Goal: Task Accomplishment & Management: Manage account settings

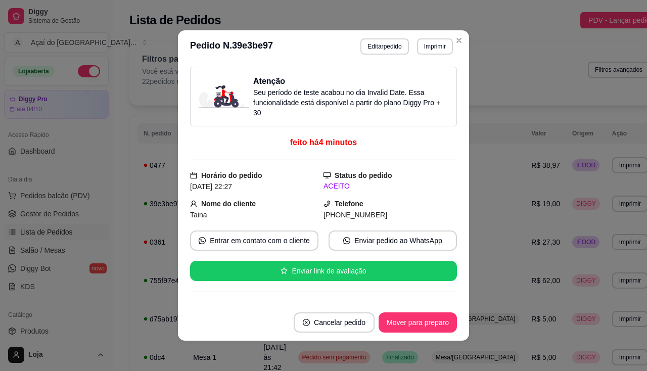
scroll to position [101, 0]
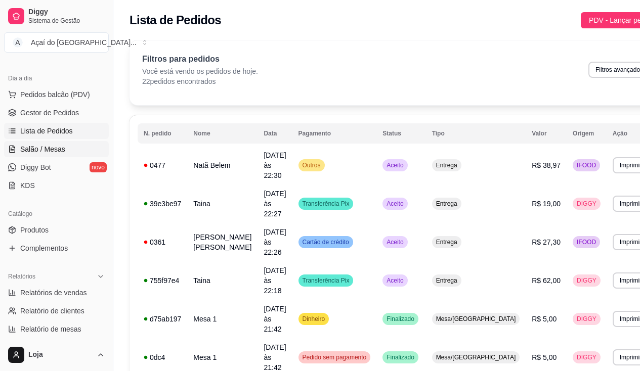
click at [43, 147] on span "Salão / Mesas" at bounding box center [42, 149] width 45 height 10
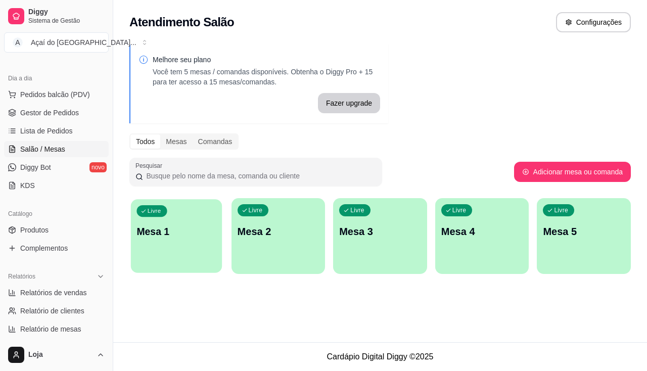
click at [183, 223] on div "Livre Mesa 1" at bounding box center [176, 230] width 91 height 62
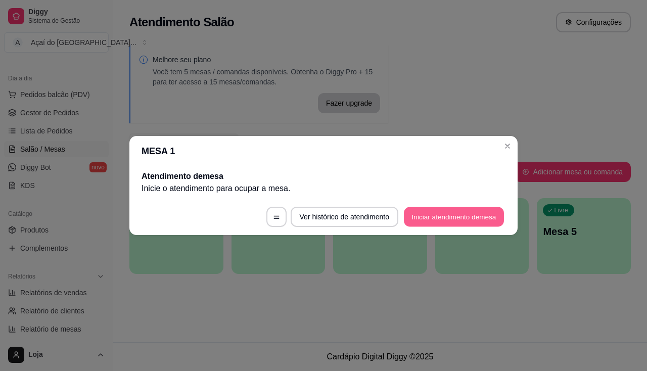
click at [477, 222] on button "Iniciar atendimento de mesa" at bounding box center [454, 217] width 100 height 20
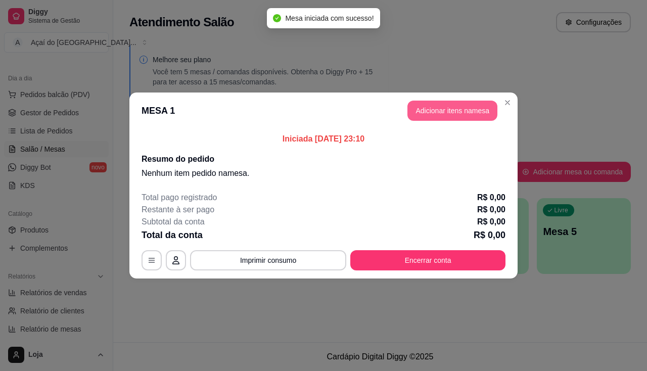
click at [458, 105] on button "Adicionar itens na mesa" at bounding box center [453, 111] width 90 height 20
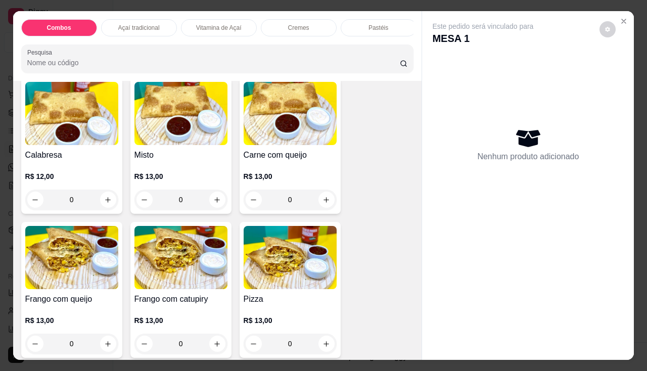
scroll to position [1416, 0]
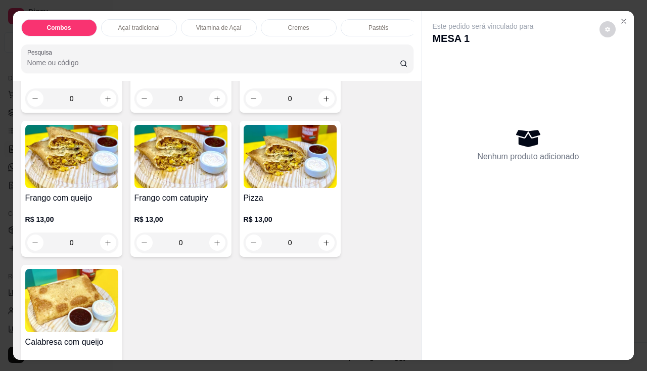
click at [50, 219] on p "R$ 13,00" at bounding box center [71, 219] width 93 height 10
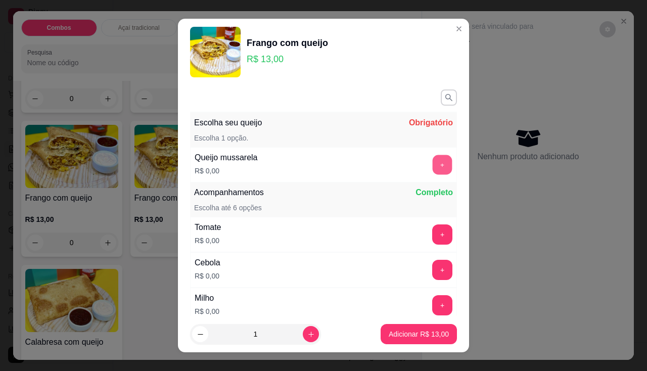
click at [433, 165] on button "+" at bounding box center [443, 165] width 20 height 20
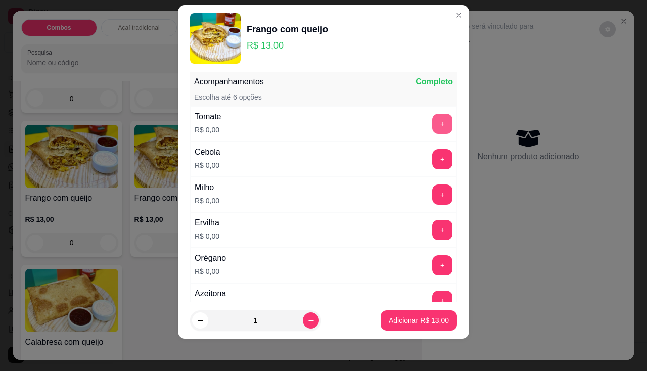
click at [432, 129] on button "+" at bounding box center [442, 124] width 20 height 20
click at [432, 155] on button "+" at bounding box center [442, 159] width 20 height 20
click at [433, 197] on button "+" at bounding box center [443, 195] width 20 height 20
click at [433, 229] on button "+" at bounding box center [443, 230] width 20 height 20
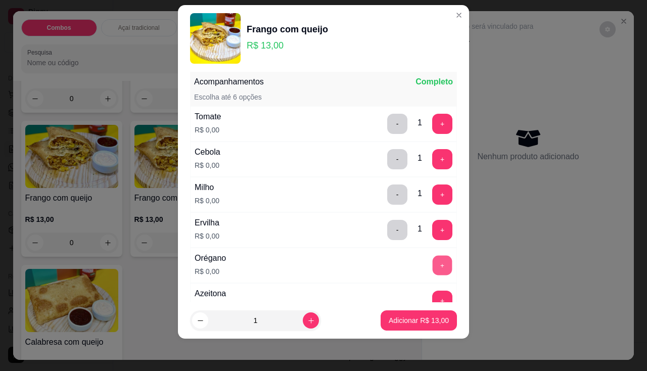
click at [433, 260] on button "+" at bounding box center [443, 265] width 20 height 20
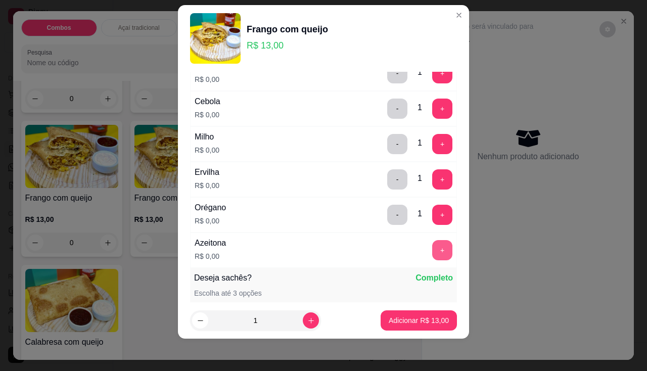
click at [432, 248] on button "+" at bounding box center [442, 250] width 20 height 20
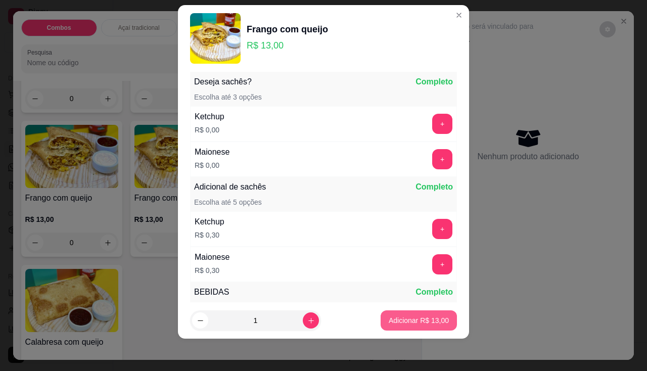
click at [416, 317] on p "Adicionar R$ 13,00" at bounding box center [419, 320] width 60 height 10
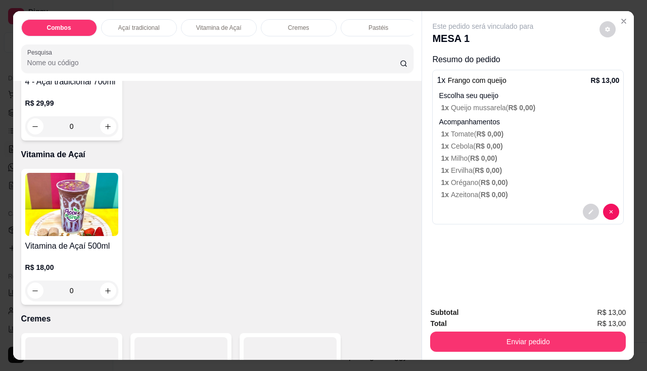
scroll to position [404, 0]
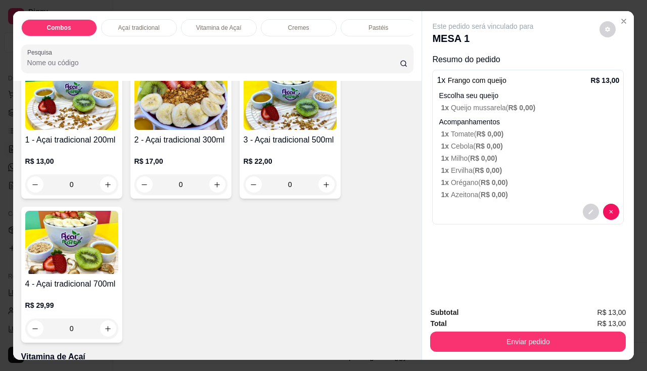
click at [78, 137] on div "1 - Açai tradicional 200ml R$ 13,00 0" at bounding box center [71, 131] width 101 height 136
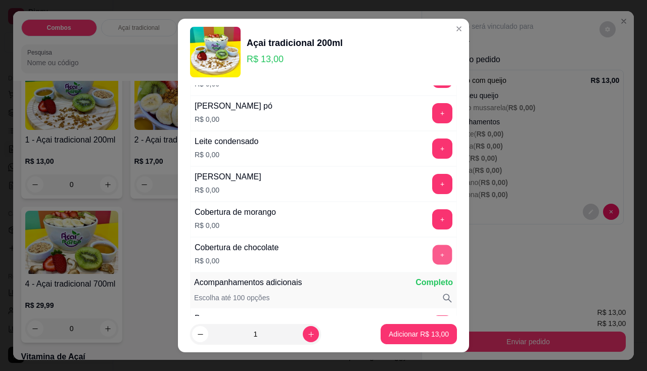
click at [433, 257] on button "+" at bounding box center [443, 255] width 20 height 20
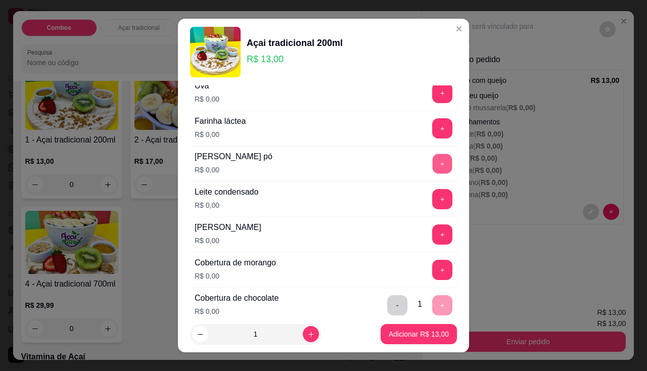
click at [433, 161] on button "+" at bounding box center [443, 164] width 20 height 20
click at [432, 119] on button "+" at bounding box center [442, 128] width 20 height 20
click at [432, 202] on button "+" at bounding box center [442, 199] width 20 height 20
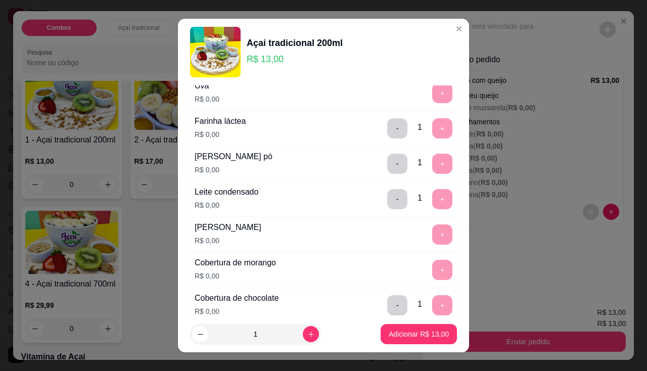
click at [400, 347] on footer "1 Adicionar R$ 13,00" at bounding box center [323, 334] width 291 height 36
click at [405, 338] on p "Adicionar R$ 13,00" at bounding box center [419, 334] width 60 height 10
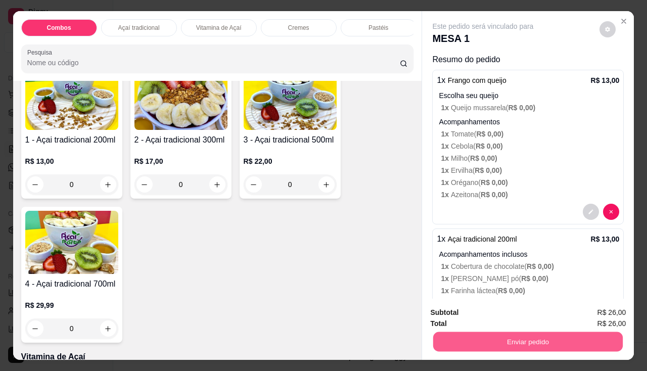
click at [472, 332] on button "Enviar pedido" at bounding box center [528, 342] width 190 height 20
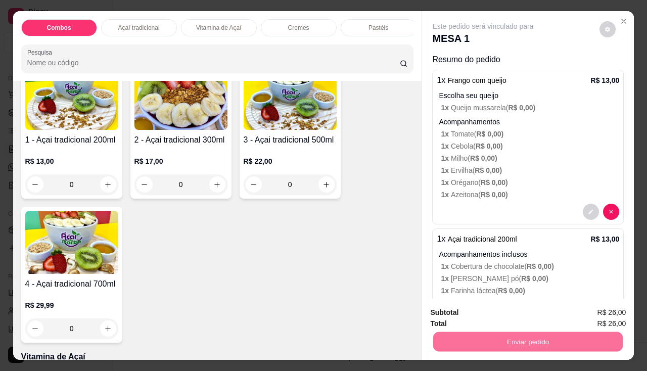
click at [602, 310] on button "Enviar pedido" at bounding box center [599, 313] width 57 height 19
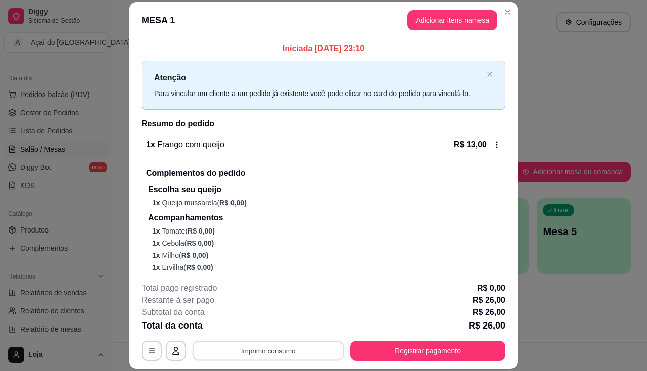
click at [278, 349] on button "Imprimir consumo" at bounding box center [269, 351] width 152 height 20
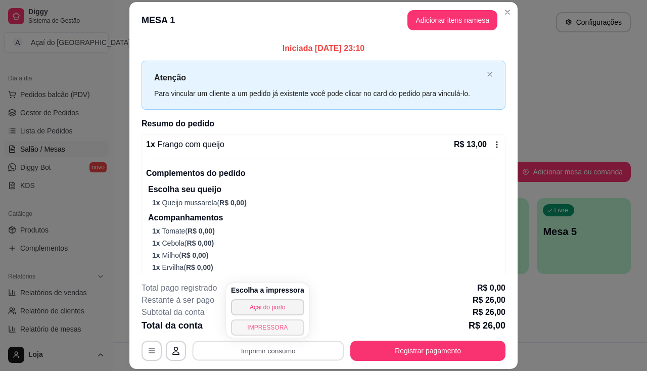
click at [272, 330] on button "IMPRESSORA" at bounding box center [267, 328] width 73 height 16
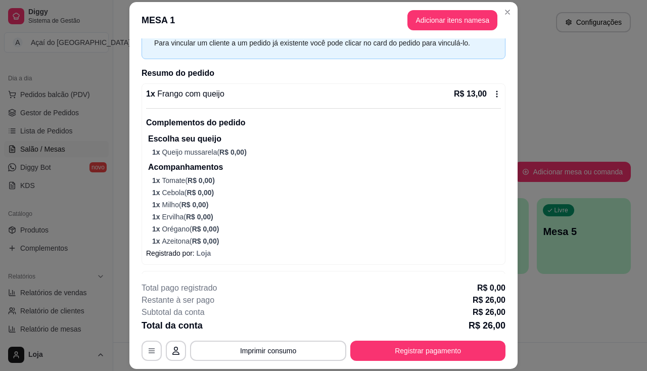
scroll to position [180, 0]
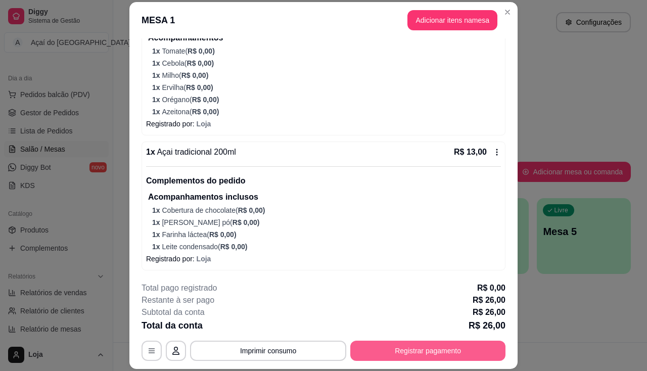
click at [378, 359] on button "Registrar pagamento" at bounding box center [427, 351] width 155 height 20
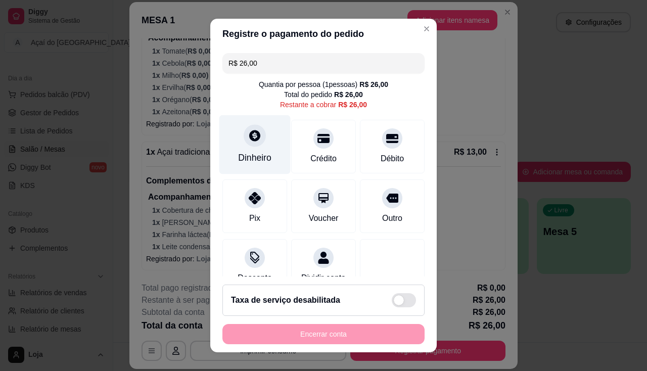
click at [242, 148] on div "Dinheiro" at bounding box center [254, 144] width 71 height 59
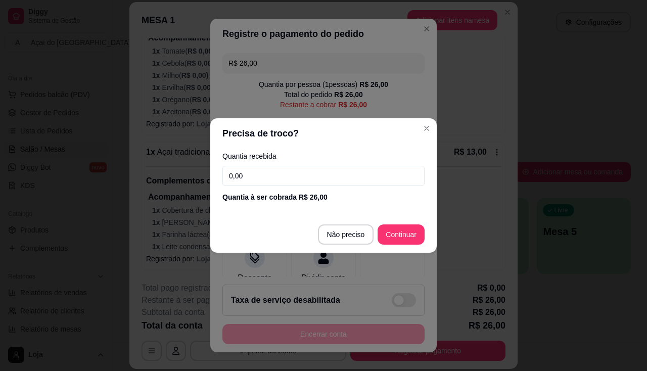
click at [253, 177] on input "0,00" at bounding box center [323, 176] width 202 height 20
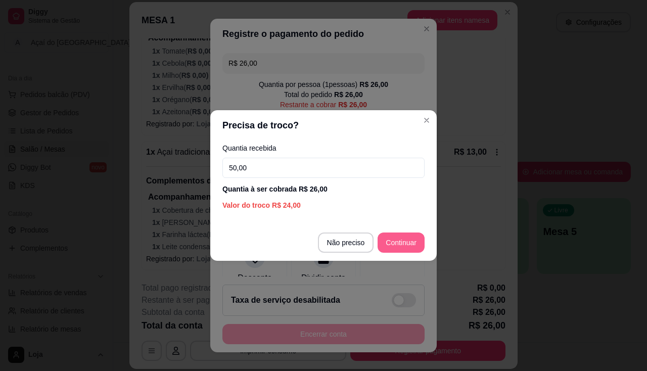
type input "50,00"
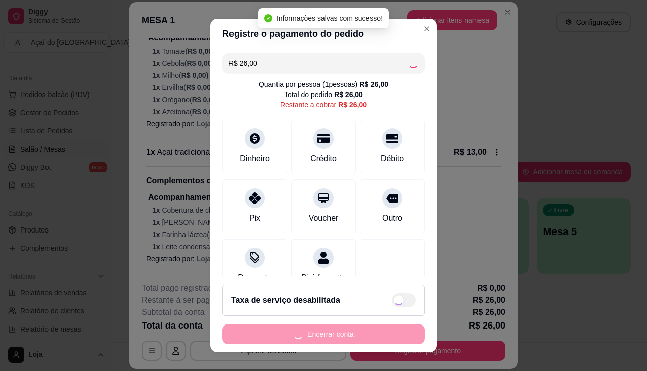
type input "R$ 0,00"
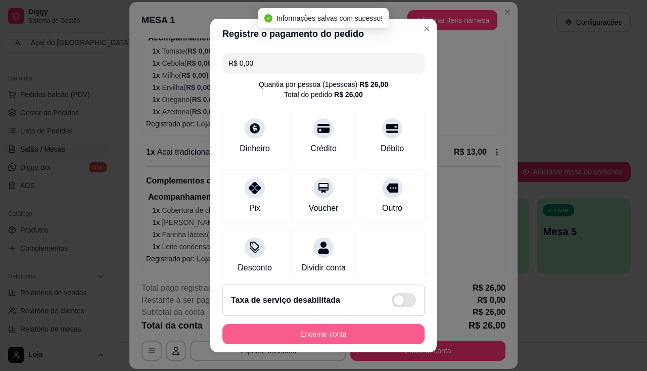
click at [349, 335] on button "Encerrar conta" at bounding box center [323, 334] width 202 height 20
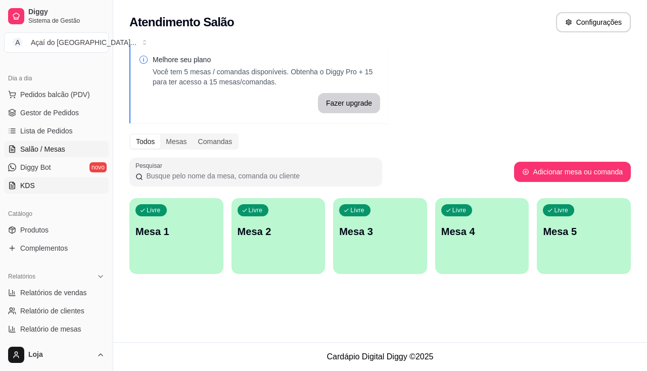
scroll to position [152, 0]
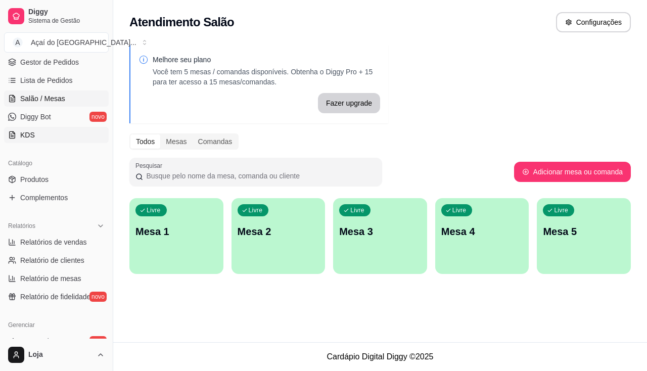
click at [64, 132] on link "KDS" at bounding box center [56, 135] width 105 height 16
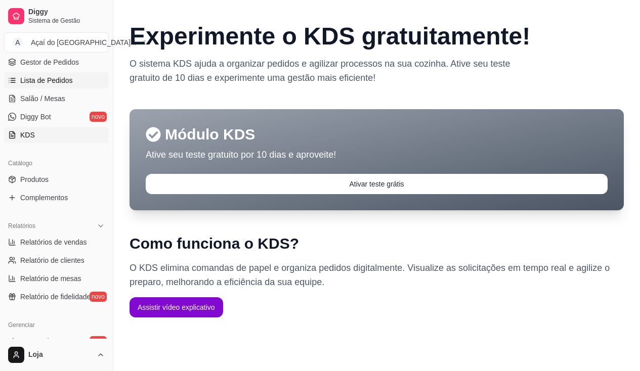
click at [48, 76] on span "Lista de Pedidos" at bounding box center [46, 80] width 53 height 10
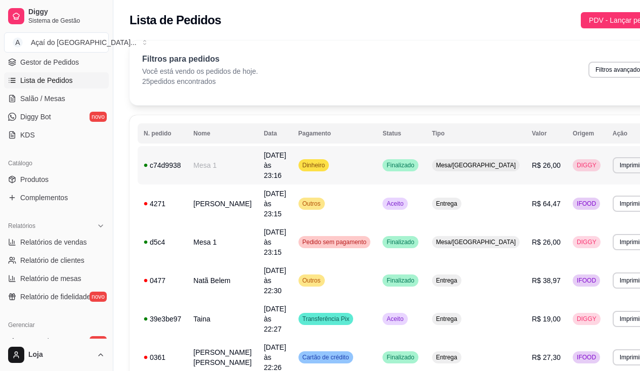
click at [223, 166] on td "Mesa 1" at bounding box center [222, 165] width 70 height 38
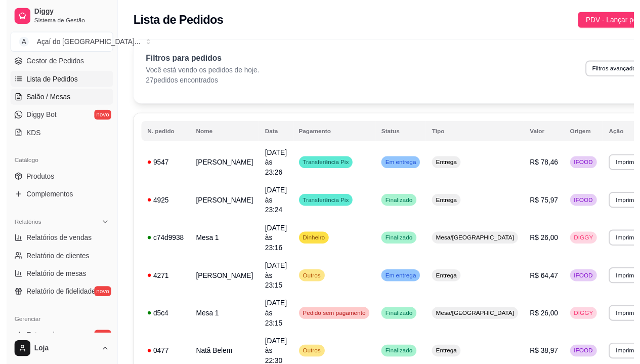
scroll to position [51, 0]
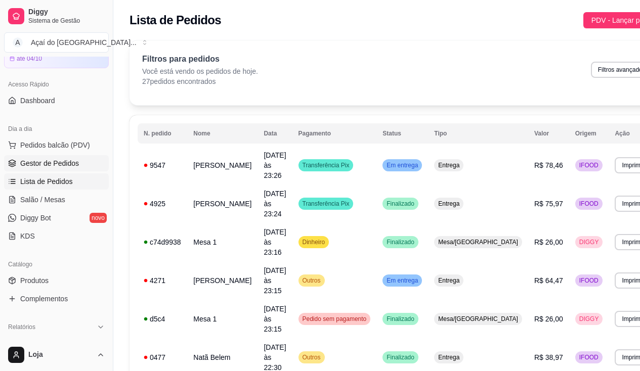
click at [72, 157] on link "Gestor de Pedidos" at bounding box center [56, 163] width 105 height 16
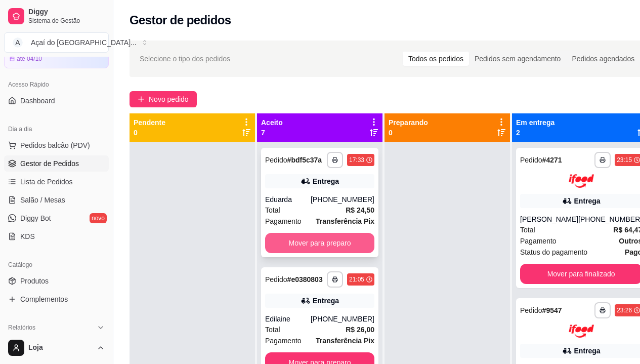
click at [287, 253] on button "Mover para preparo" at bounding box center [319, 243] width 109 height 20
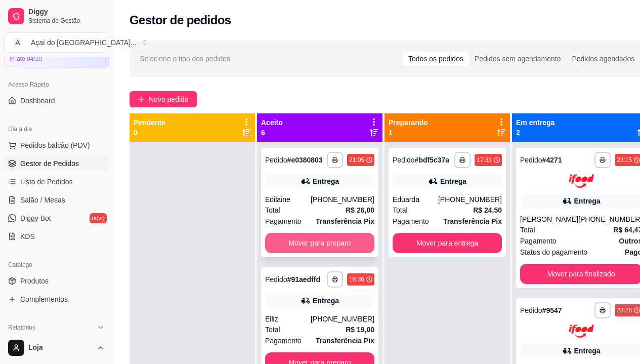
click at [297, 253] on button "Mover para preparo" at bounding box center [319, 243] width 109 height 20
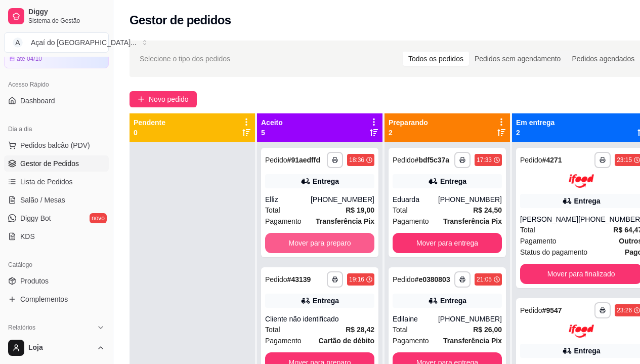
click at [297, 253] on button "Mover para preparo" at bounding box center [319, 243] width 109 height 20
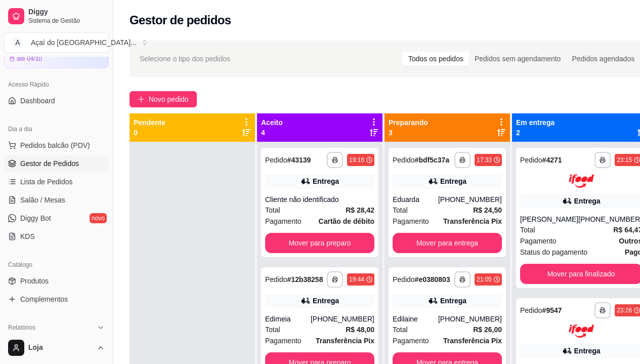
click at [297, 255] on div "**********" at bounding box center [319, 202] width 117 height 109
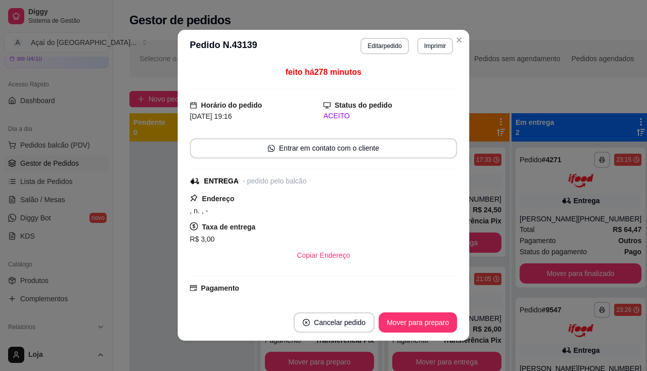
click at [301, 242] on div "R$ 3,00" at bounding box center [323, 239] width 267 height 12
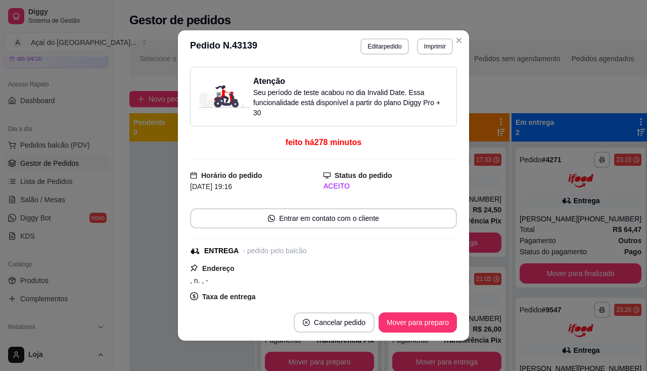
click at [281, 353] on div "**********" at bounding box center [319, 321] width 117 height 109
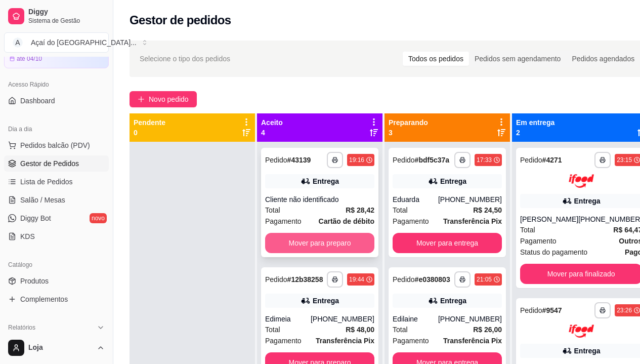
click at [338, 251] on button "Mover para preparo" at bounding box center [319, 243] width 109 height 20
click at [337, 242] on button "Mover para preparo" at bounding box center [319, 243] width 106 height 20
click at [337, 243] on button "Mover para preparo" at bounding box center [319, 243] width 109 height 20
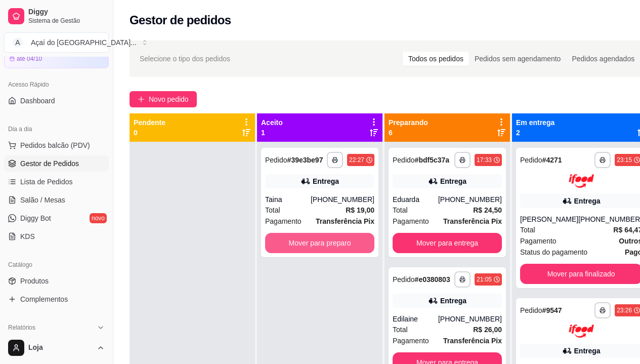
click at [337, 243] on button "Mover para preparo" at bounding box center [319, 243] width 109 height 20
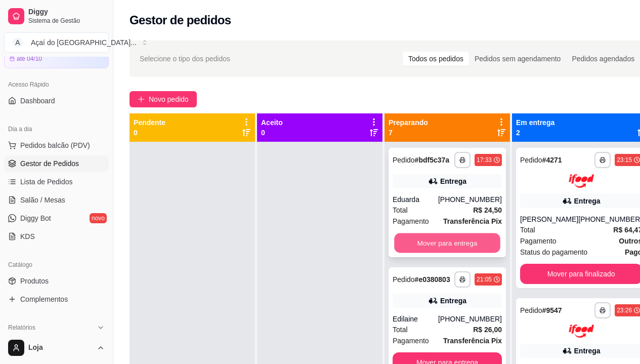
click at [415, 253] on button "Mover para entrega" at bounding box center [447, 243] width 106 height 20
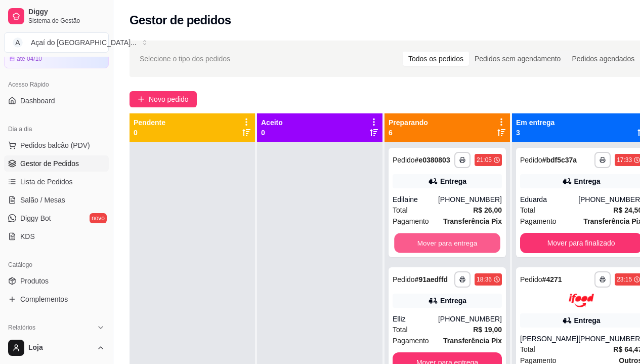
click at [415, 253] on button "Mover para entrega" at bounding box center [447, 243] width 106 height 20
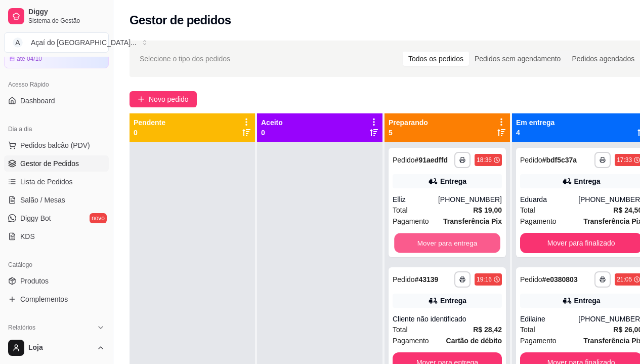
click at [415, 253] on button "Mover para entrega" at bounding box center [447, 243] width 106 height 20
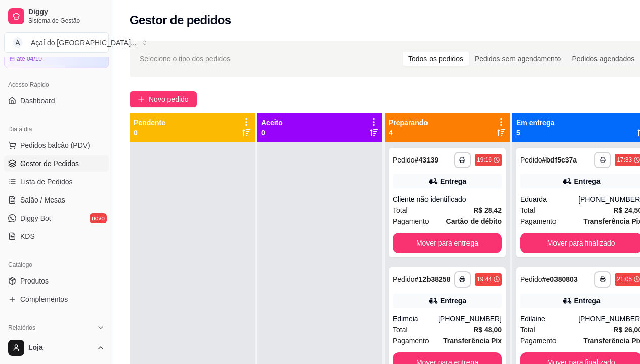
click at [415, 254] on div "**********" at bounding box center [446, 202] width 117 height 109
click at [476, 235] on button "Mover para entrega" at bounding box center [446, 243] width 109 height 20
click at [476, 235] on div "**********" at bounding box center [446, 202] width 117 height 109
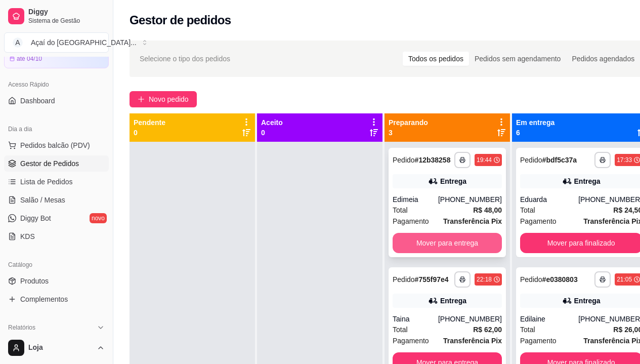
click at [476, 244] on button "Mover para entrega" at bounding box center [446, 243] width 109 height 20
click at [476, 244] on button "Mover para entrega" at bounding box center [447, 243] width 106 height 20
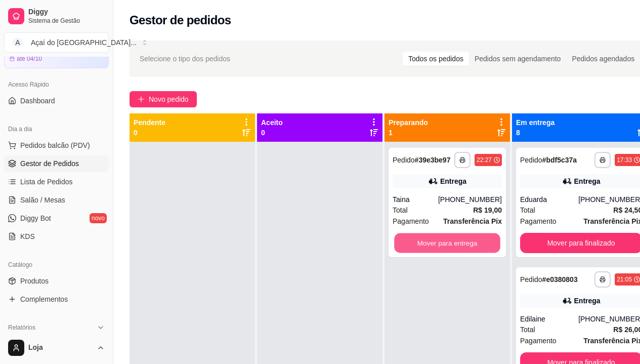
click at [476, 244] on button "Mover para entrega" at bounding box center [447, 243] width 106 height 20
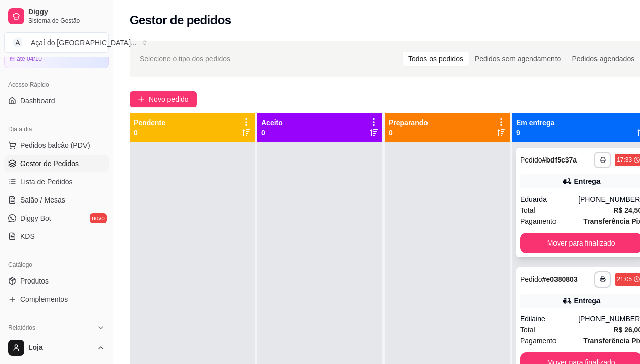
click at [553, 227] on span "Pagamento" at bounding box center [538, 220] width 36 height 11
click at [556, 249] on button "Mover para finalizado" at bounding box center [581, 243] width 122 height 20
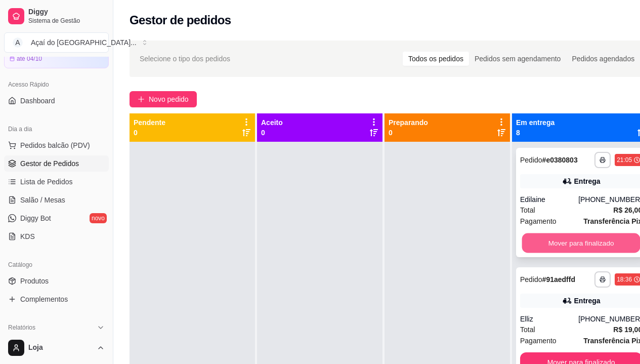
click at [543, 249] on button "Mover para finalizado" at bounding box center [581, 243] width 118 height 20
click at [543, 249] on button "Mover para finalizado" at bounding box center [581, 243] width 122 height 20
click at [543, 249] on button "Mover para finalizado" at bounding box center [581, 243] width 118 height 20
click at [543, 249] on button "Mover para finalizado" at bounding box center [581, 243] width 122 height 20
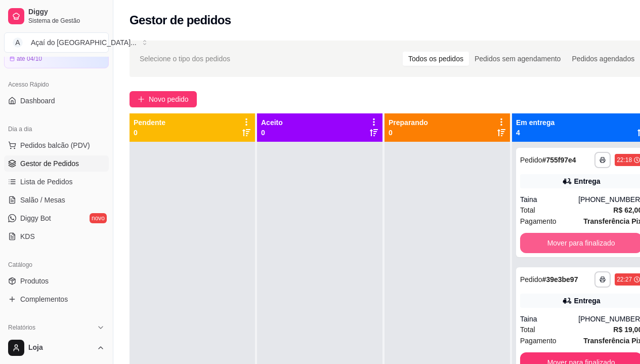
click at [543, 249] on div "Mover para finalizado" at bounding box center [581, 243] width 122 height 20
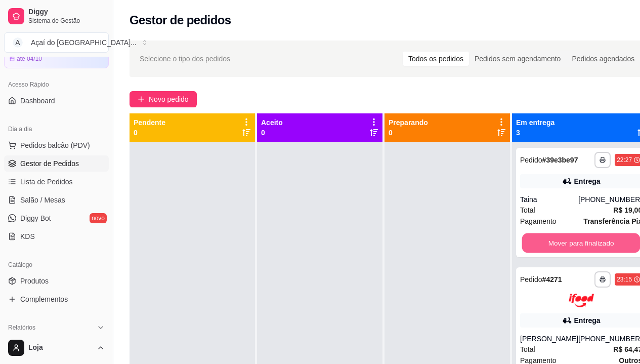
click at [543, 249] on button "Mover para finalizado" at bounding box center [581, 243] width 118 height 20
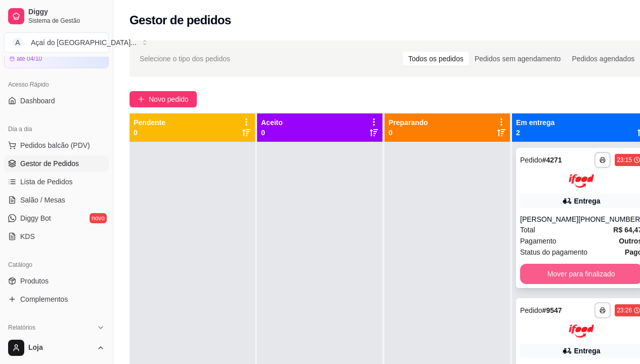
click at [540, 267] on button "Mover para finalizado" at bounding box center [581, 273] width 122 height 20
click at [540, 267] on div "Mover para finalizado" at bounding box center [581, 273] width 122 height 20
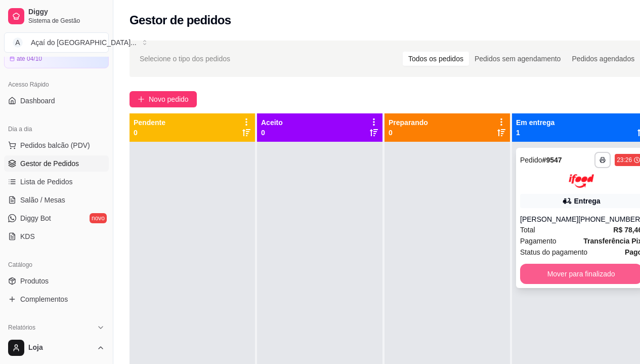
click at [542, 280] on button "Mover para finalizado" at bounding box center [581, 273] width 122 height 20
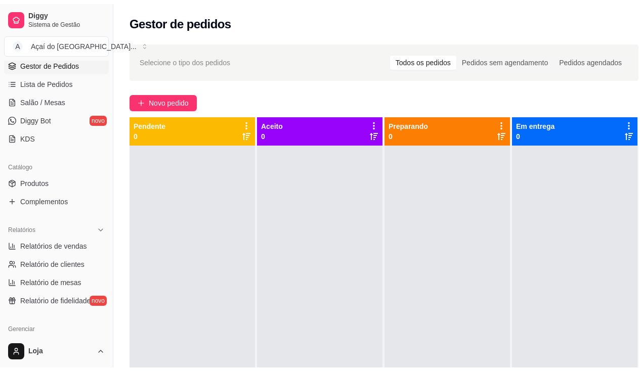
scroll to position [202, 0]
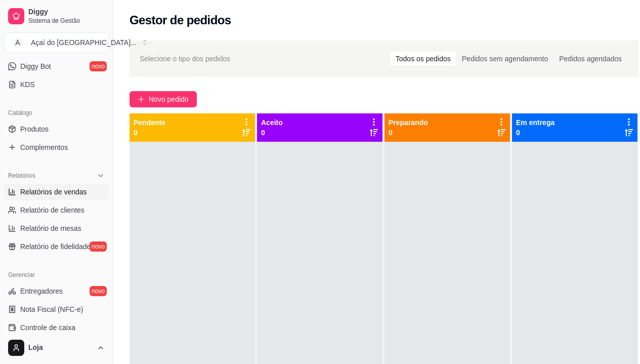
click at [59, 199] on link "Relatórios de vendas" at bounding box center [56, 192] width 105 height 16
select select "ALL"
select select "0"
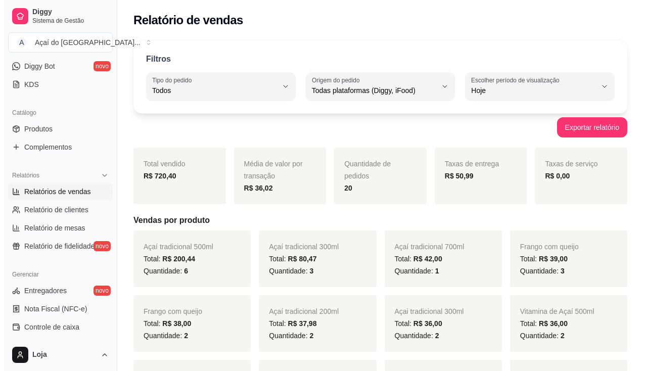
scroll to position [101, 0]
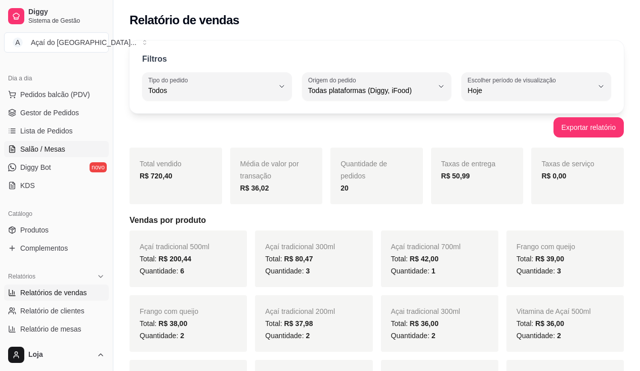
click at [72, 154] on link "Salão / Mesas" at bounding box center [56, 149] width 105 height 16
